Goal: Information Seeking & Learning: Learn about a topic

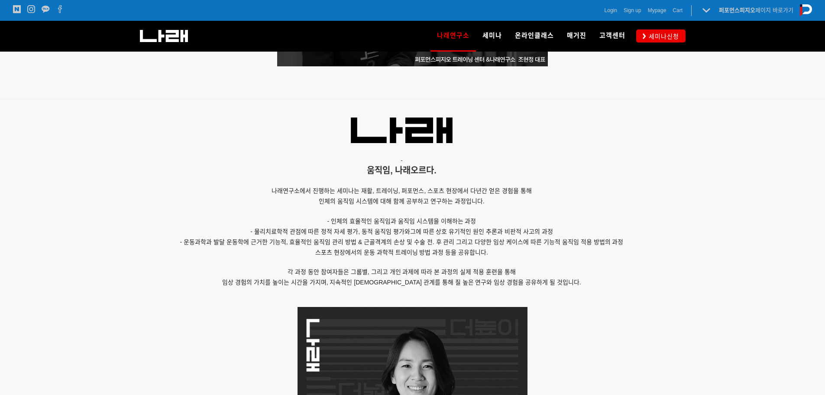
scroll to position [606, 0]
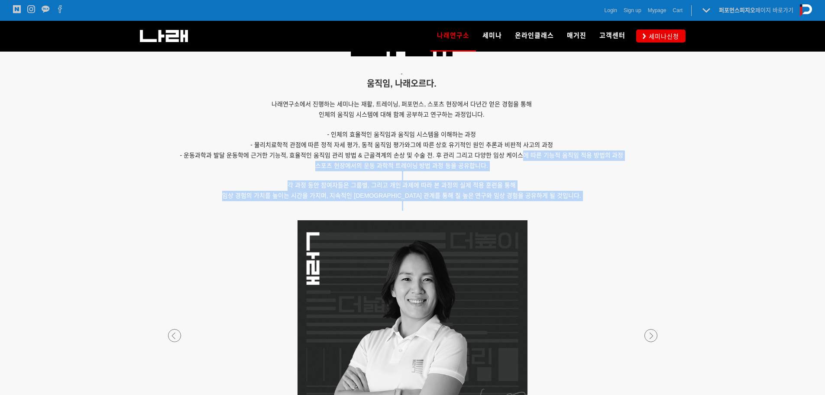
drag, startPoint x: 515, startPoint y: 148, endPoint x: 584, endPoint y: 210, distance: 92.6
click at [584, 210] on div "- 움직임, 나래오르다. 나래연구소에서 진행하는 세미나는 재활, 트레이닝, 퍼포먼스, 스포츠 현장에서 다년간 얻은 경험을 통해 인체의 움직임 …" at bounding box center [402, 119] width 520 height 201
click at [584, 210] on p at bounding box center [402, 206] width 520 height 10
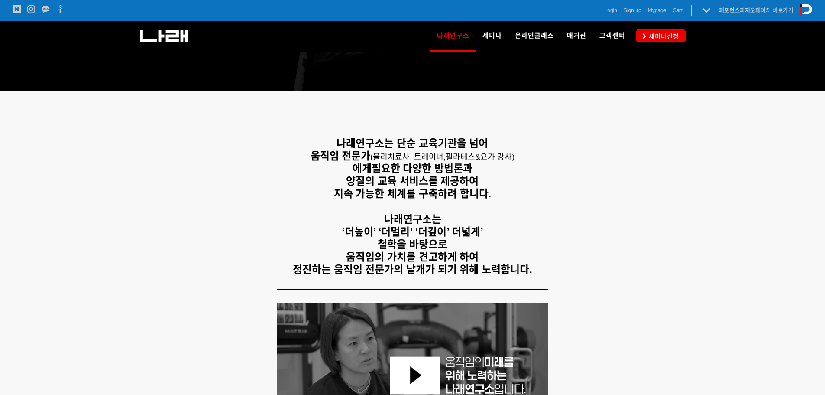
scroll to position [0, 0]
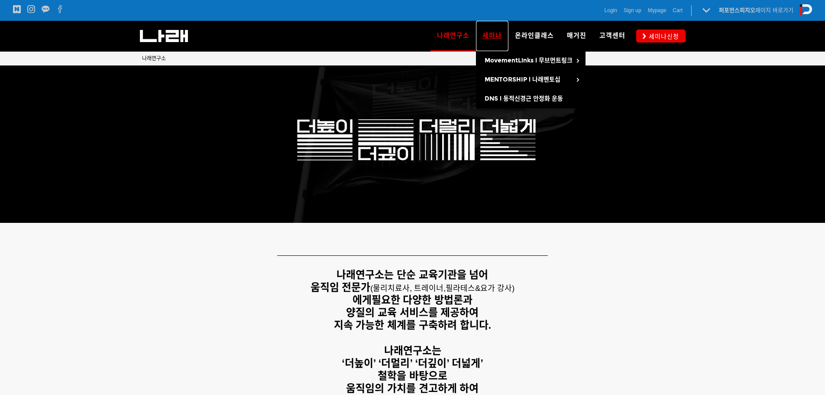
click at [495, 34] on span "세미나" at bounding box center [491, 36] width 19 height 8
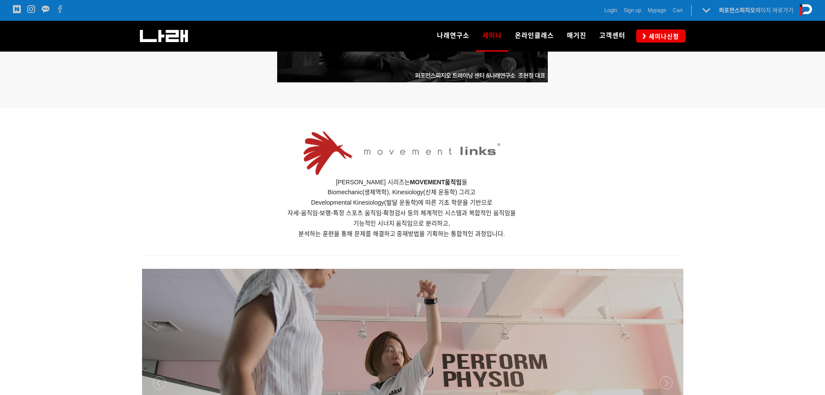
scroll to position [476, 0]
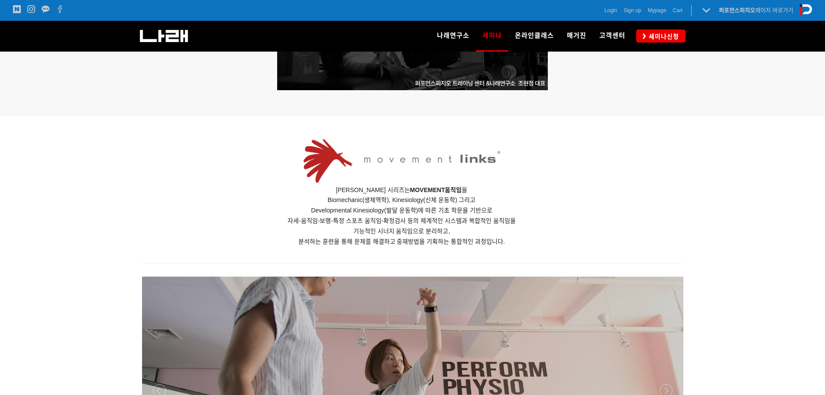
click at [495, 243] on span "분석하는 훈련을 통해 문제를 해결하고 중재방법을 기획하는 통합적인 과정입니다." at bounding box center [401, 241] width 207 height 7
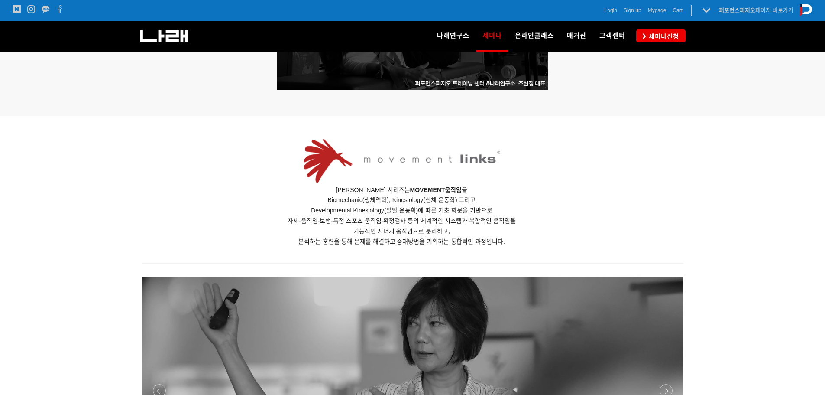
click at [120, 135] on div at bounding box center [412, 192] width 825 height 153
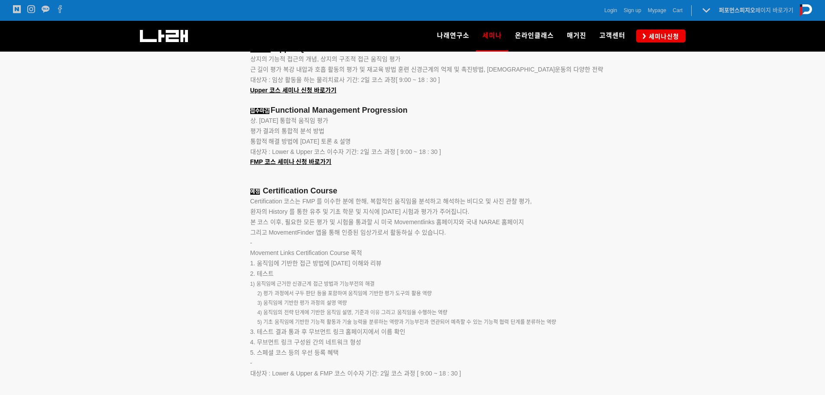
scroll to position [1213, 0]
